Goal: Transaction & Acquisition: Purchase product/service

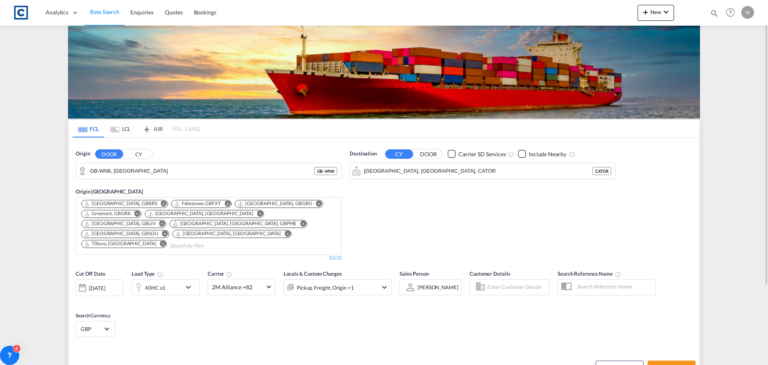
click at [161, 202] on md-icon "Remove" at bounding box center [164, 203] width 6 height 6
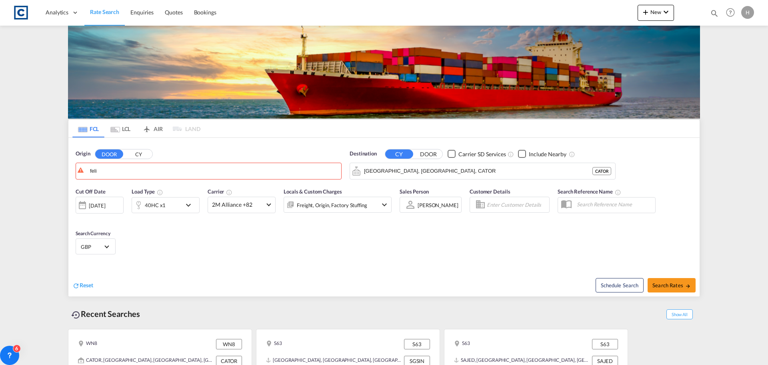
click at [140, 153] on button "CY" at bounding box center [138, 153] width 28 height 9
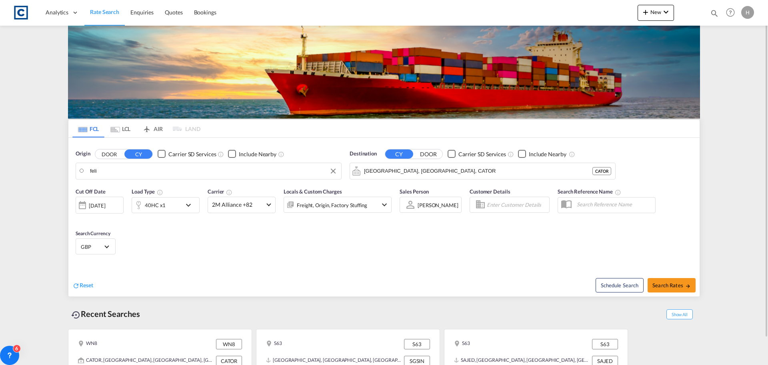
click at [141, 170] on body "Analytics Dashboard Rate Search Enquiries Quotes Bookings" at bounding box center [384, 182] width 768 height 365
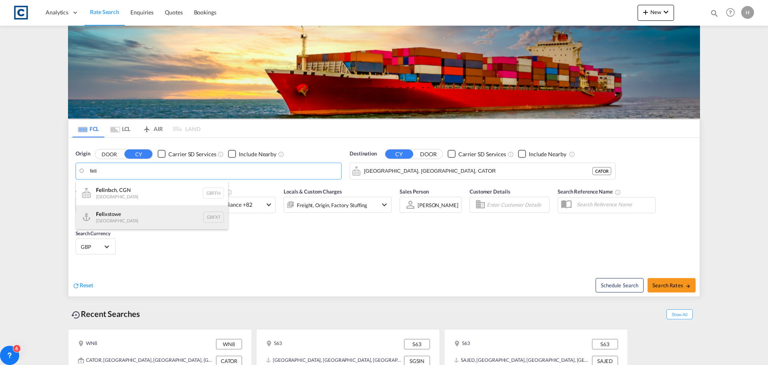
click at [174, 212] on div "Feli xstowe [GEOGRAPHIC_DATA] GBFXT" at bounding box center [152, 217] width 152 height 24
type input "Felixstowe, GBFXT"
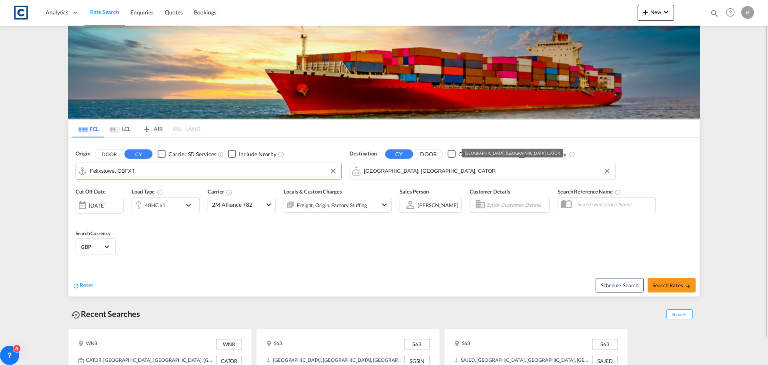
click at [425, 172] on input "[GEOGRAPHIC_DATA], [GEOGRAPHIC_DATA], CATOR" at bounding box center [487, 171] width 247 height 12
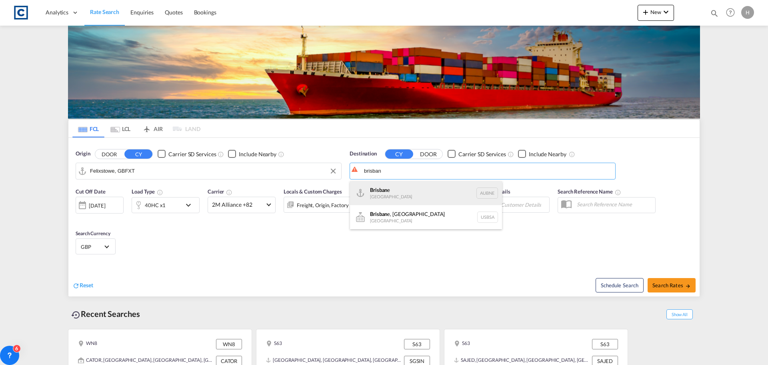
click at [410, 185] on div "Brisban e [GEOGRAPHIC_DATA] AUBNE" at bounding box center [426, 193] width 152 height 24
type input "[GEOGRAPHIC_DATA], AUBNE"
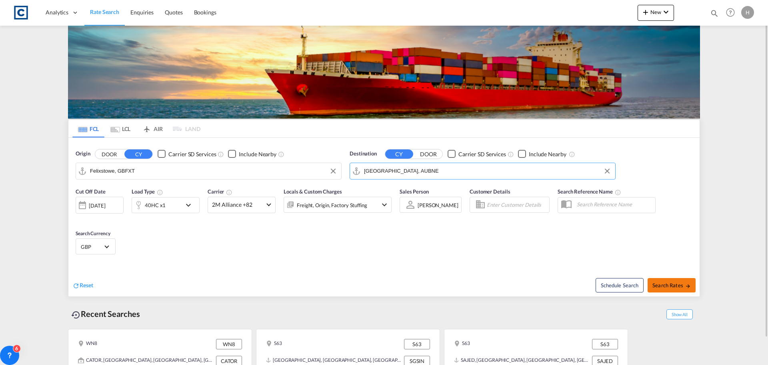
click at [668, 283] on span "Search Rates" at bounding box center [672, 285] width 38 height 6
type input "GBFXT to AUBNE / [DATE]"
